Goal: Transaction & Acquisition: Download file/media

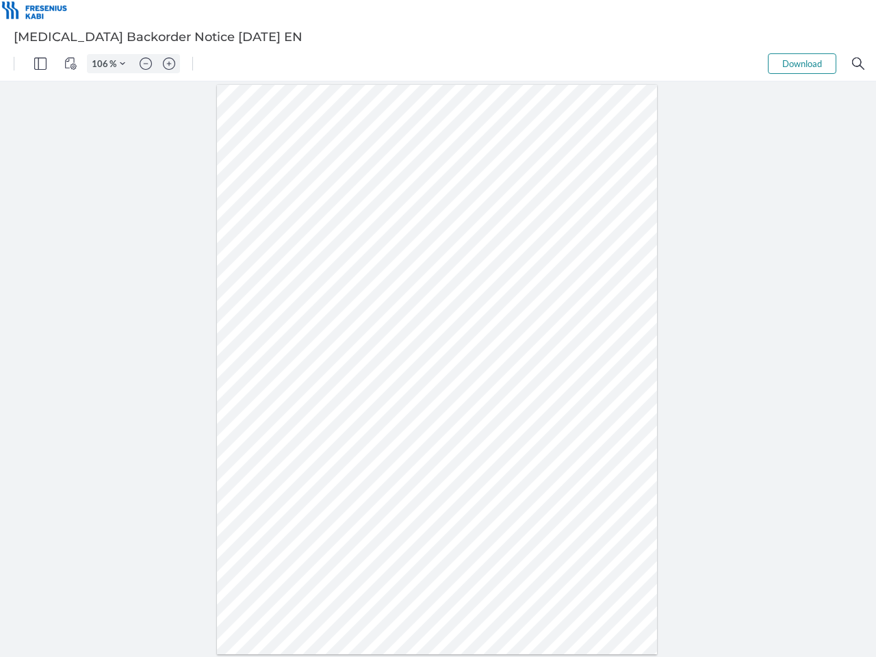
click at [40, 64] on img "Panel" at bounding box center [40, 63] width 12 height 12
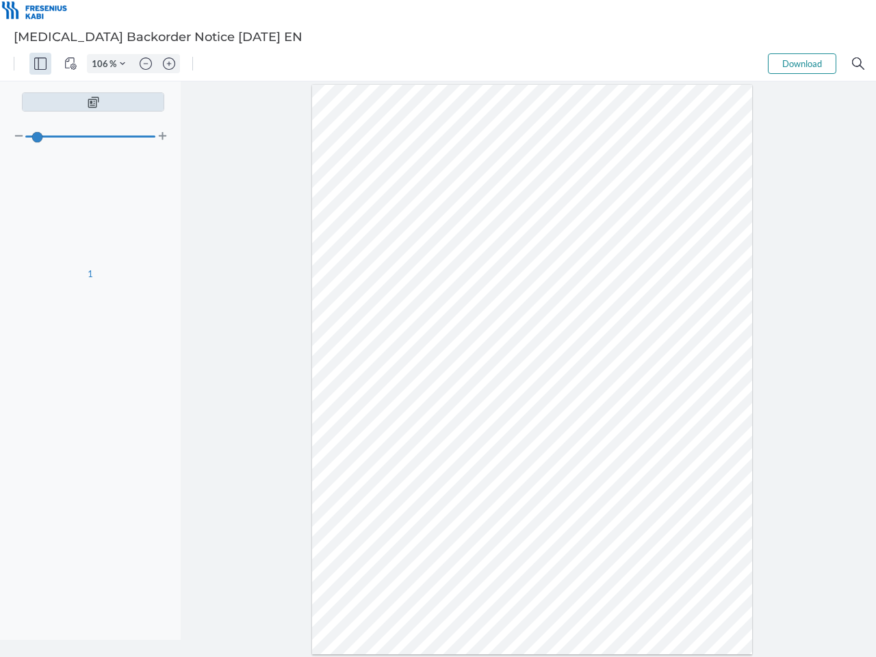
click at [70, 64] on img "View Controls" at bounding box center [70, 63] width 12 height 12
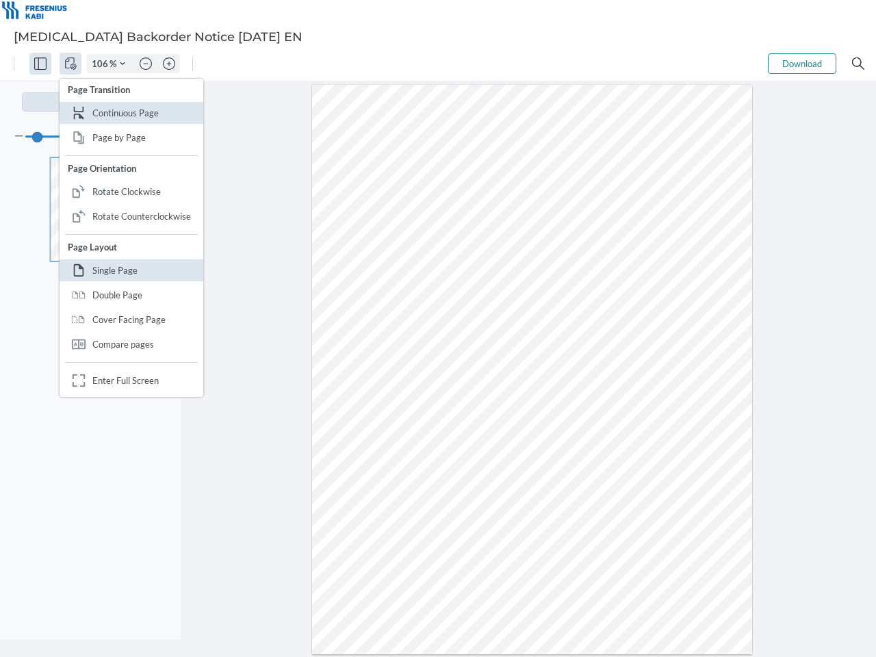
click at [102, 64] on input "106" at bounding box center [99, 63] width 22 height 12
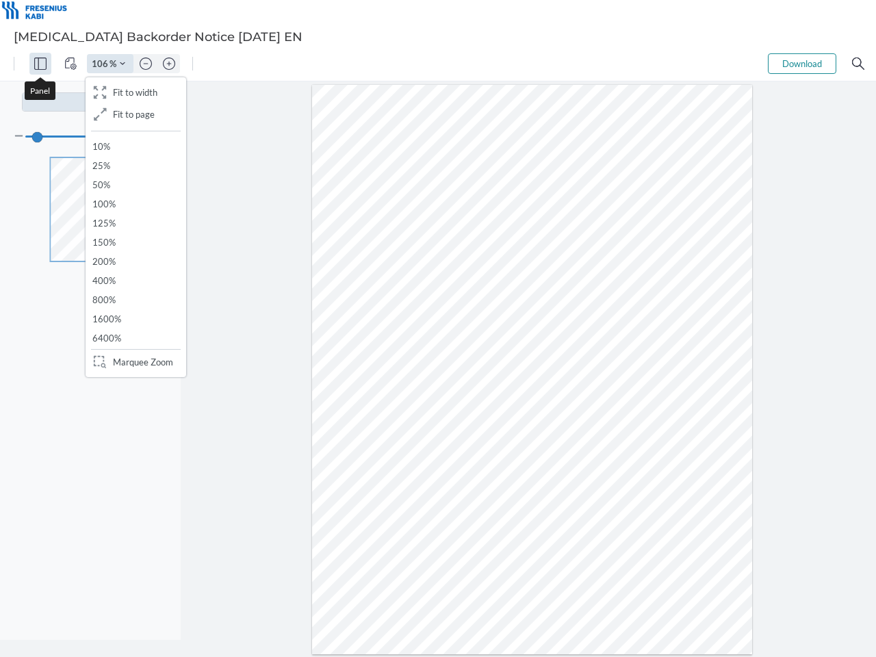
click at [122, 64] on img "Zoom Controls" at bounding box center [122, 63] width 5 height 5
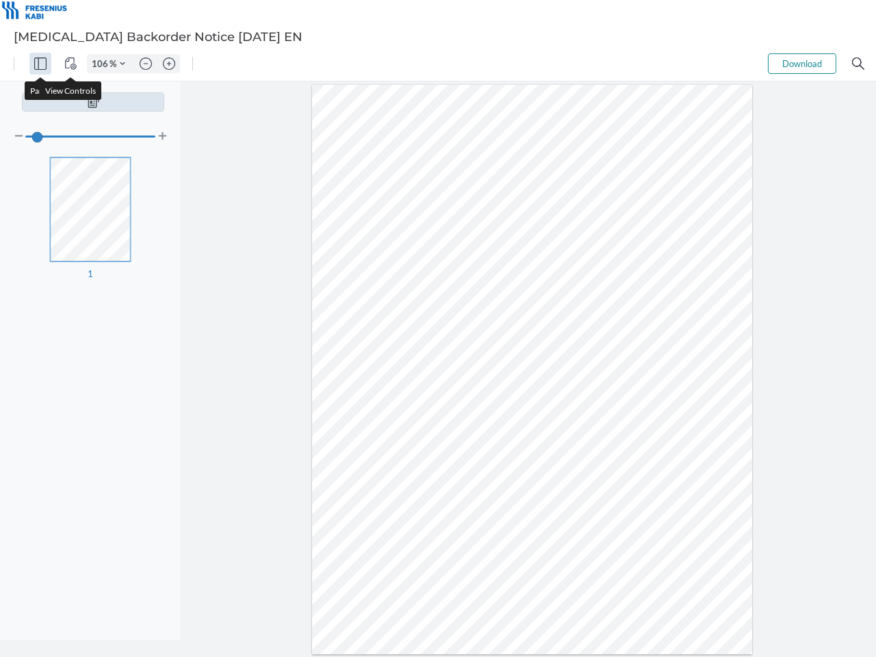
click at [146, 64] on img "Zoom out" at bounding box center [146, 63] width 12 height 12
click at [169, 64] on img "Zoom in" at bounding box center [169, 63] width 12 height 12
type input "106"
click at [802, 64] on button "Download" at bounding box center [802, 63] width 68 height 21
click at [858, 64] on img "Search" at bounding box center [858, 63] width 12 height 12
